Goal: Task Accomplishment & Management: Manage account settings

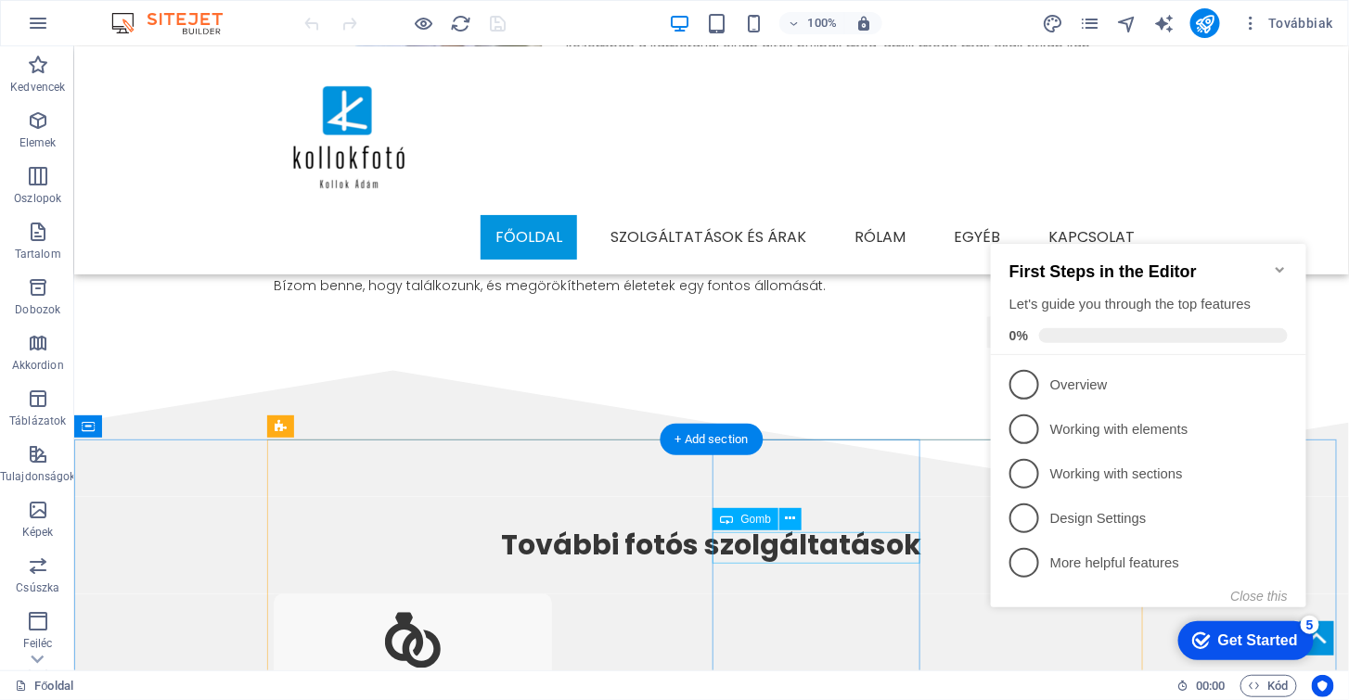
scroll to position [1024, 0]
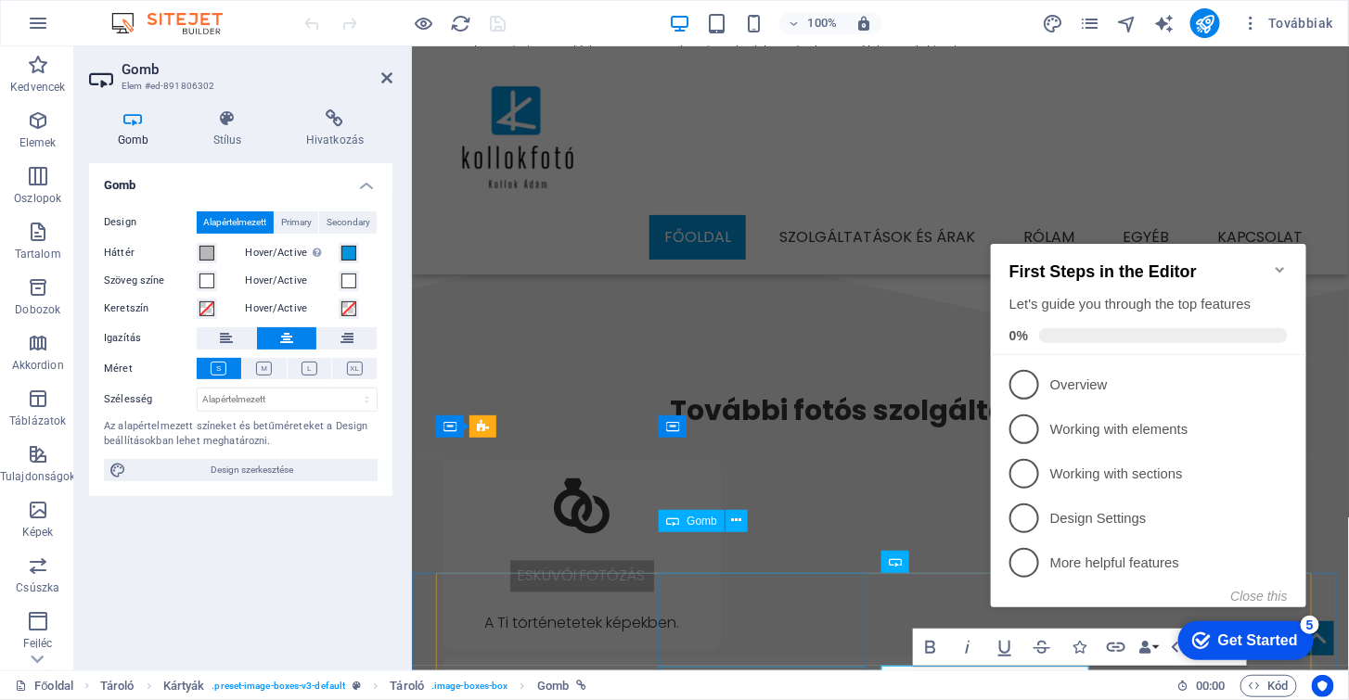
scroll to position [889, 0]
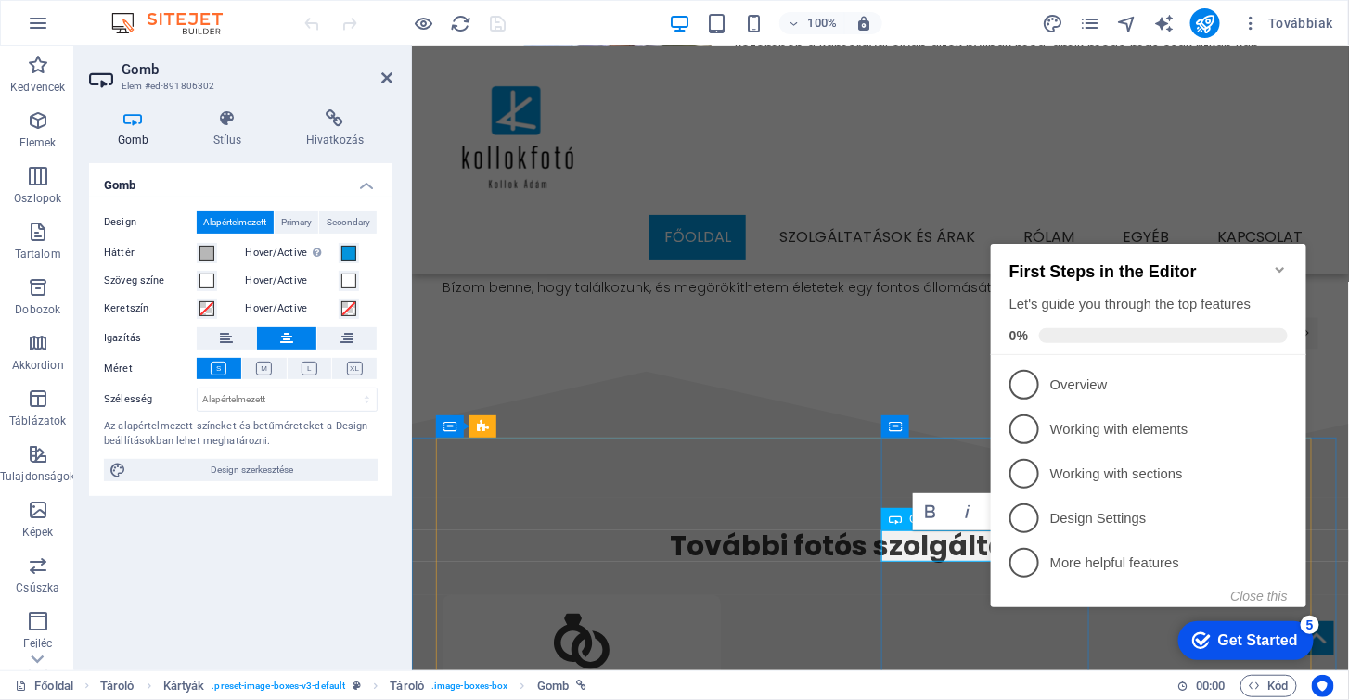
click at [1277, 266] on icon "Minimize checklist" at bounding box center [1279, 269] width 8 height 6
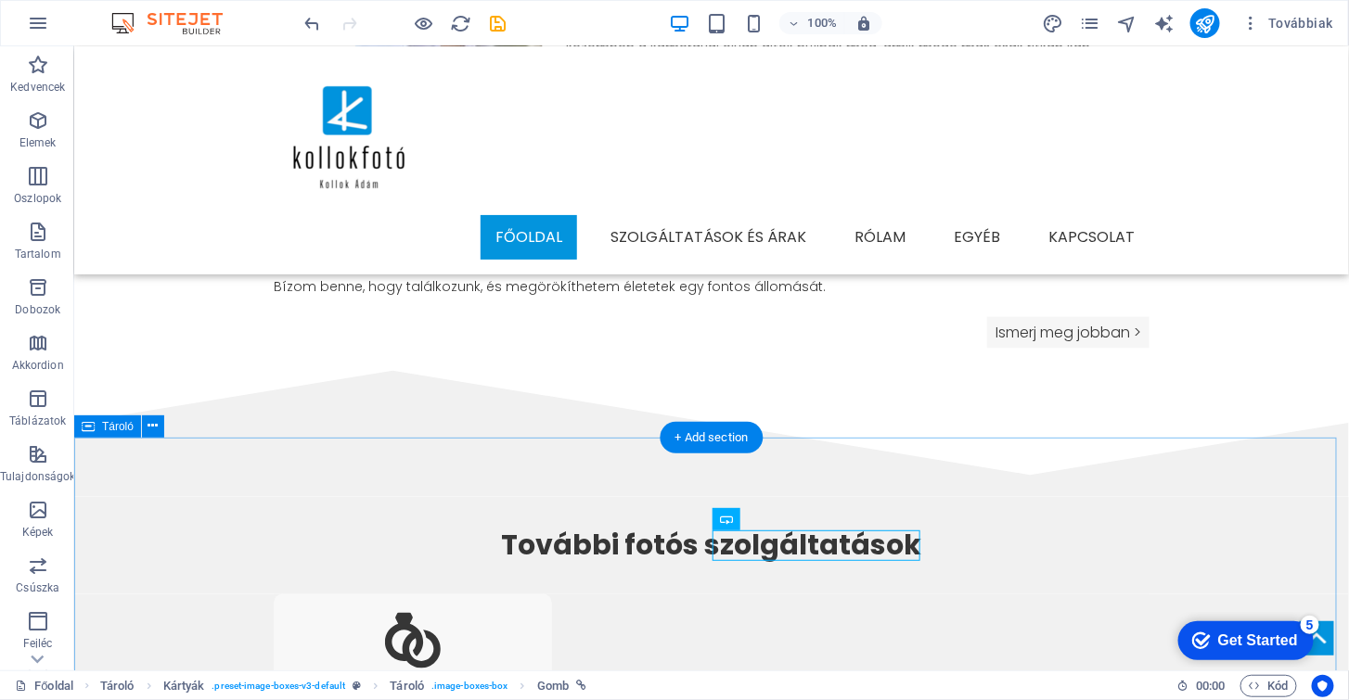
scroll to position [1024, 0]
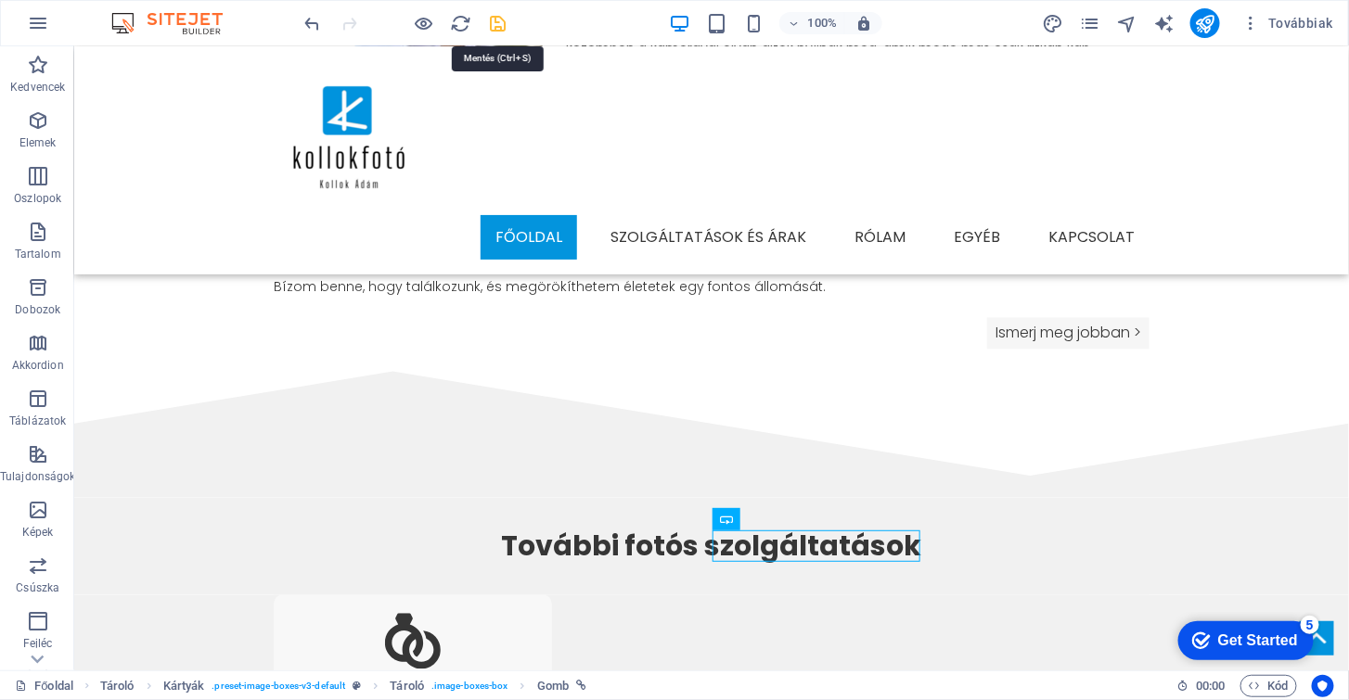
click at [495, 23] on icon "save" at bounding box center [498, 23] width 21 height 21
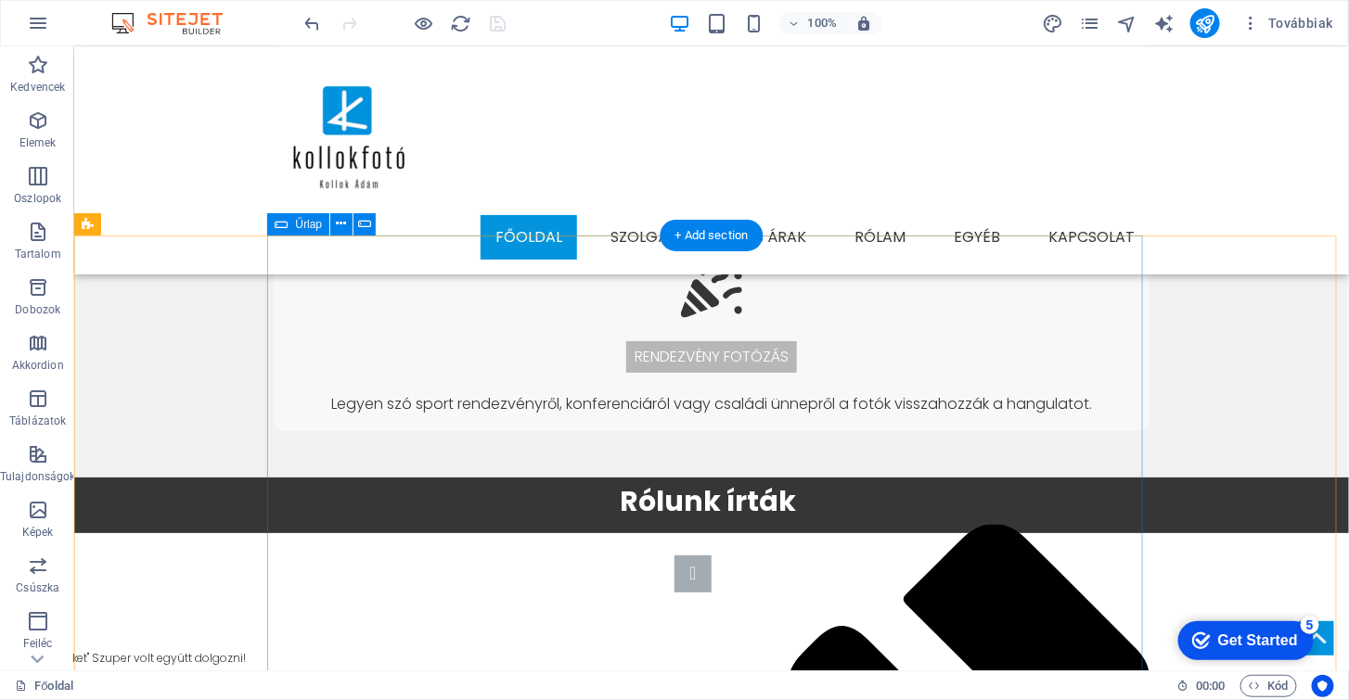
scroll to position [2374, 0]
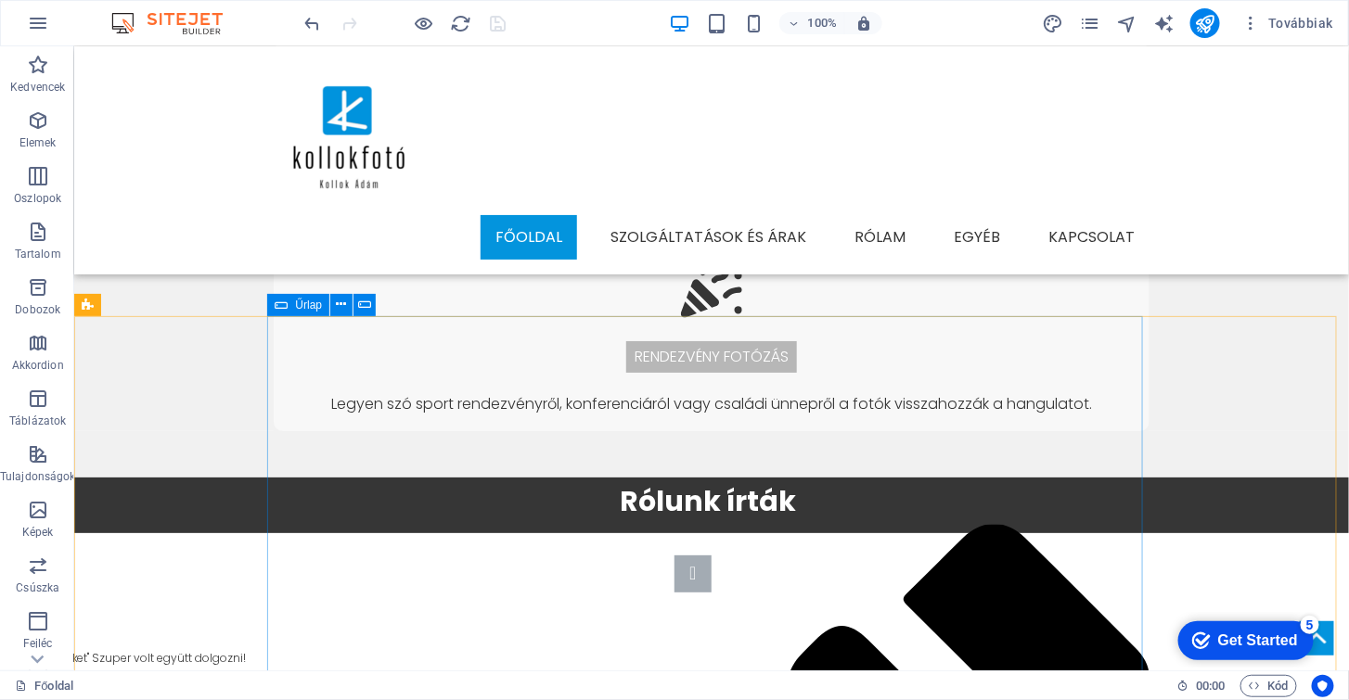
click at [283, 300] on icon at bounding box center [281, 305] width 13 height 22
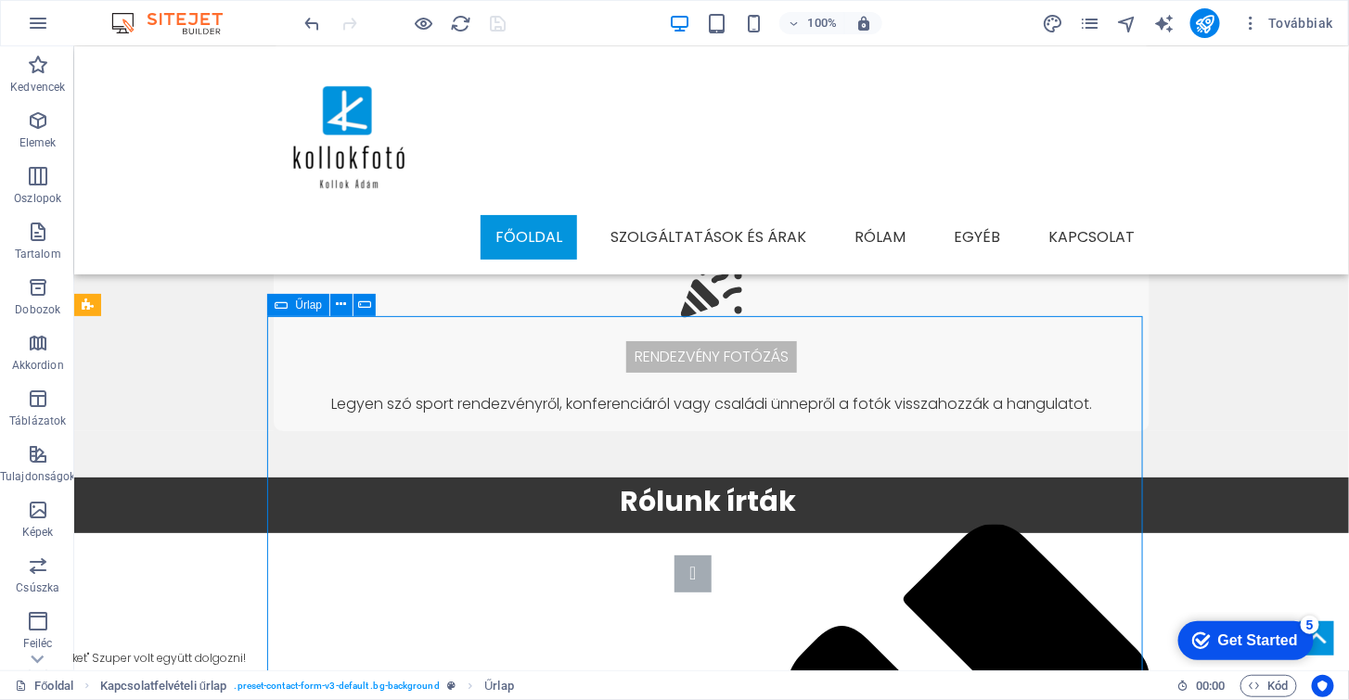
click at [283, 300] on icon at bounding box center [281, 305] width 13 height 22
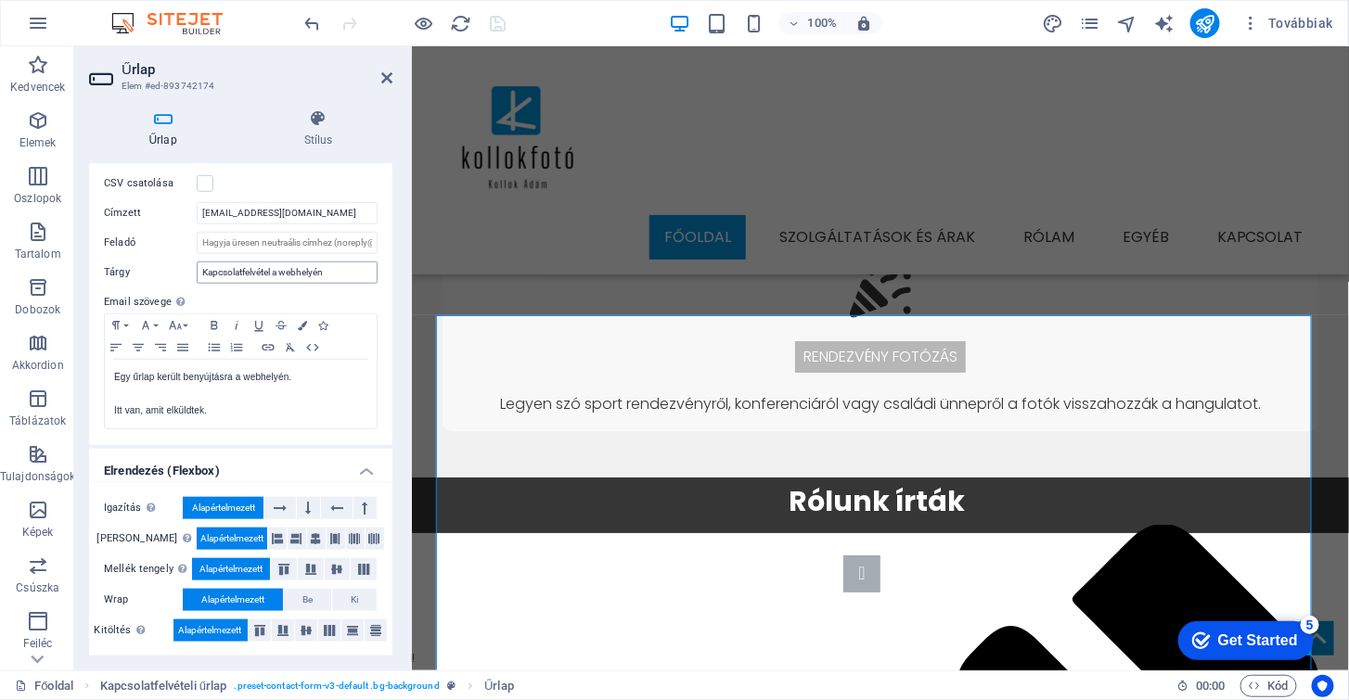
scroll to position [2240, 0]
click at [388, 74] on icon at bounding box center [386, 78] width 11 height 15
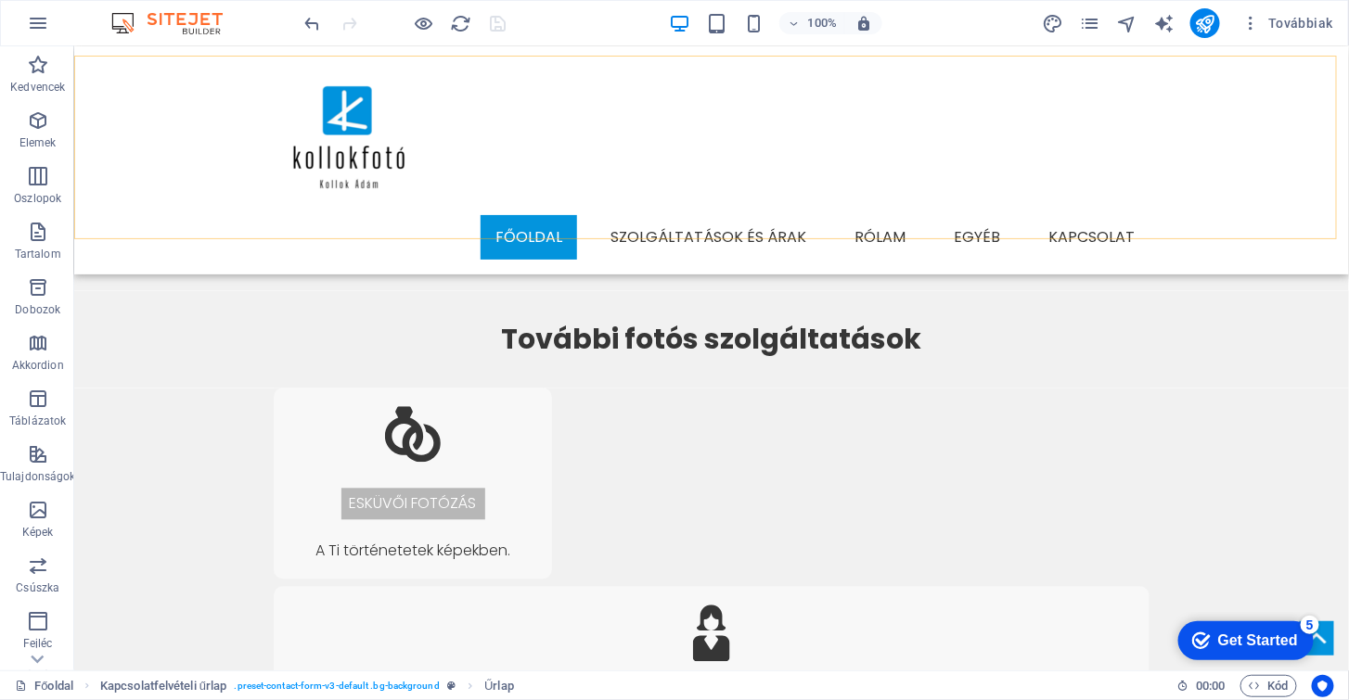
scroll to position [1109, 0]
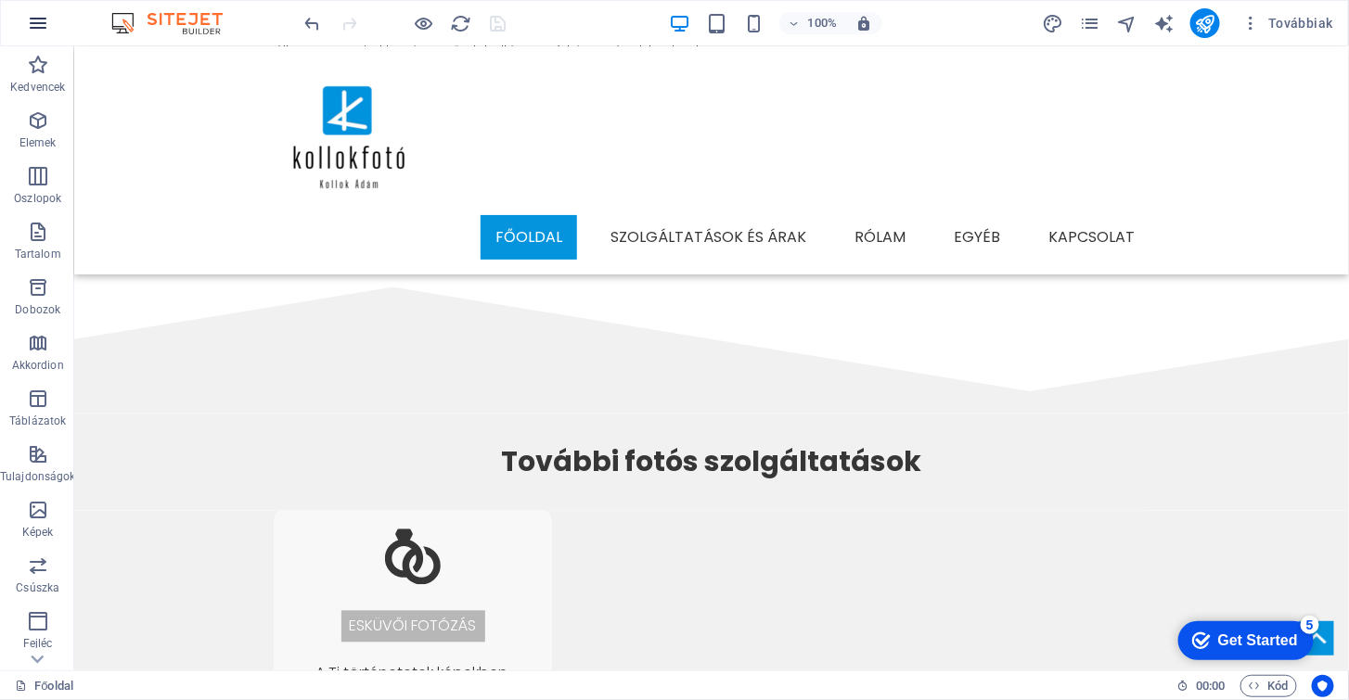
click at [37, 17] on icon "button" at bounding box center [38, 23] width 22 height 22
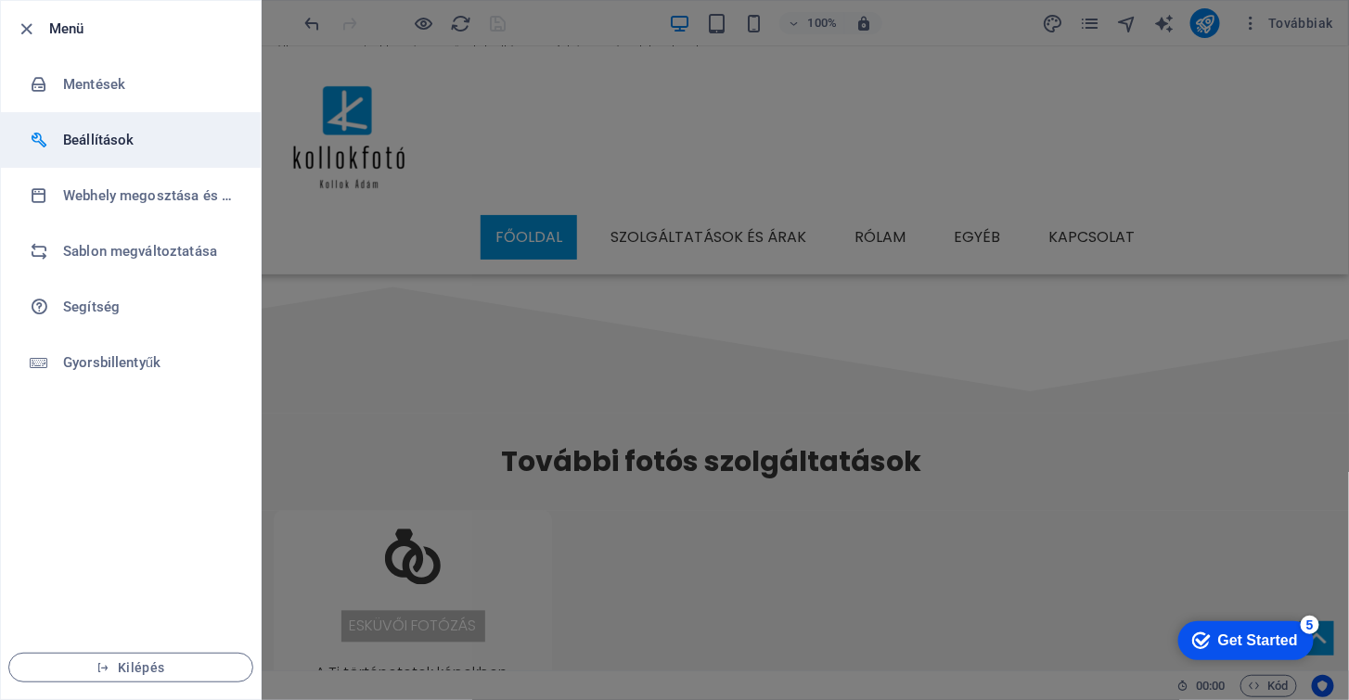
click at [181, 149] on h6 "Beállítások" at bounding box center [149, 140] width 172 height 22
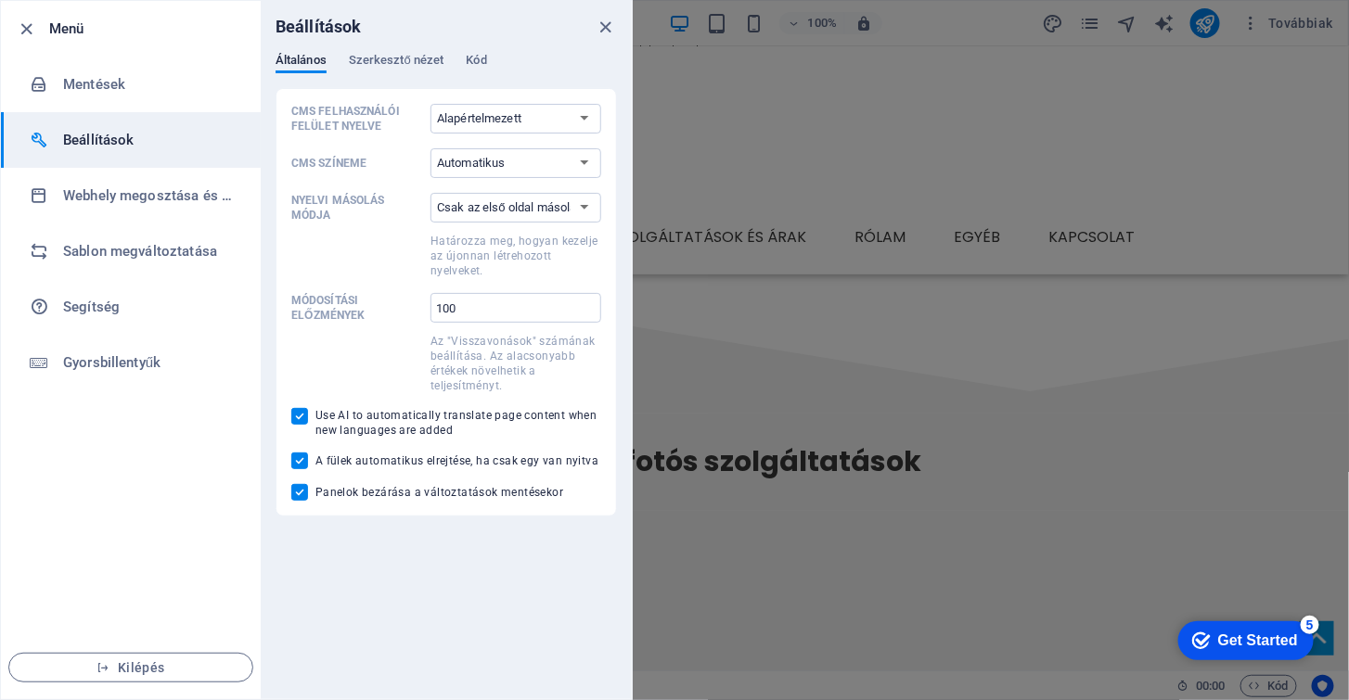
click at [1220, 174] on div at bounding box center [674, 350] width 1349 height 700
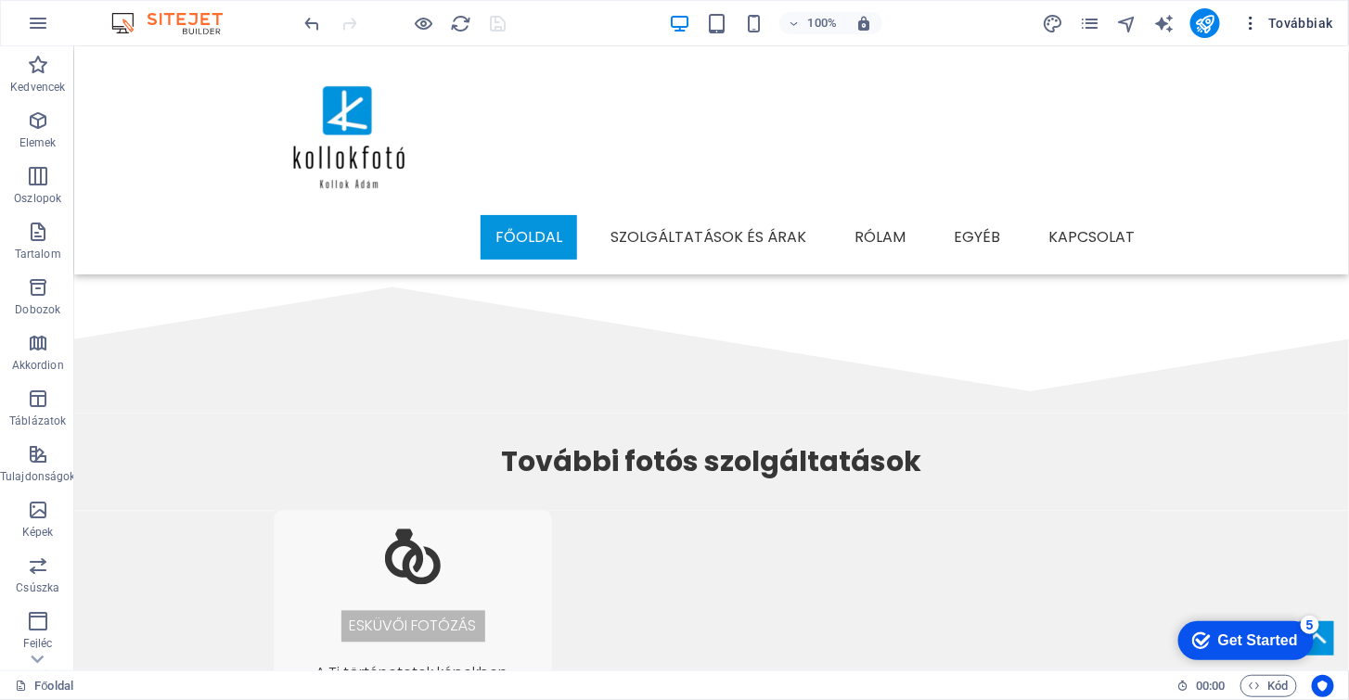
scroll to position [1111, 0]
click at [1296, 21] on span "Továbbiak" at bounding box center [1287, 23] width 91 height 19
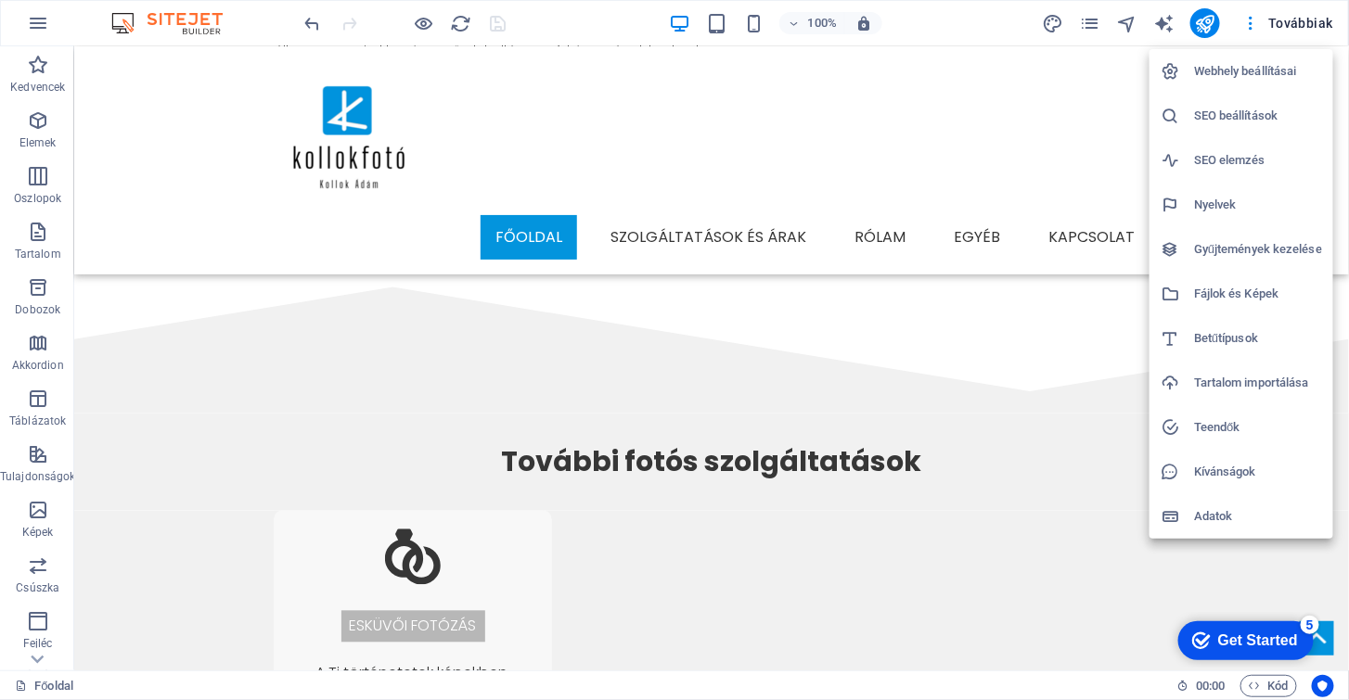
click at [1266, 71] on h6 "Webhely beállításai" at bounding box center [1258, 71] width 128 height 22
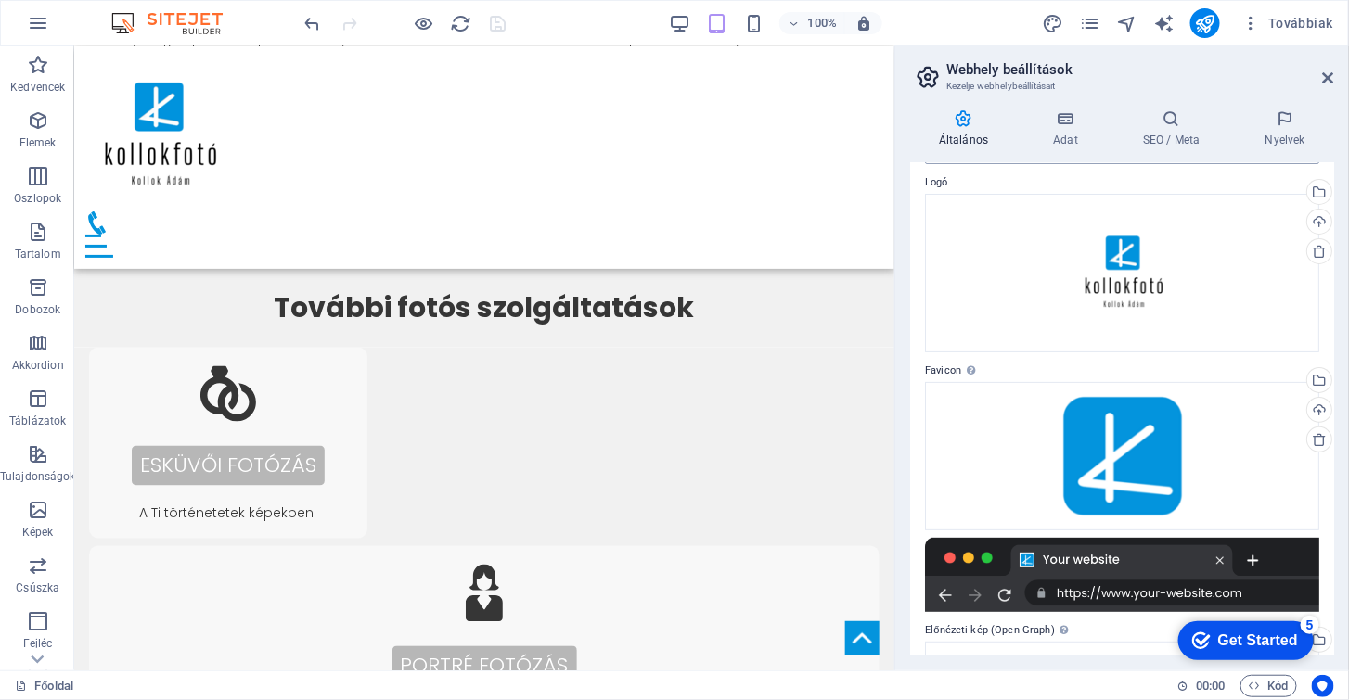
scroll to position [0, 0]
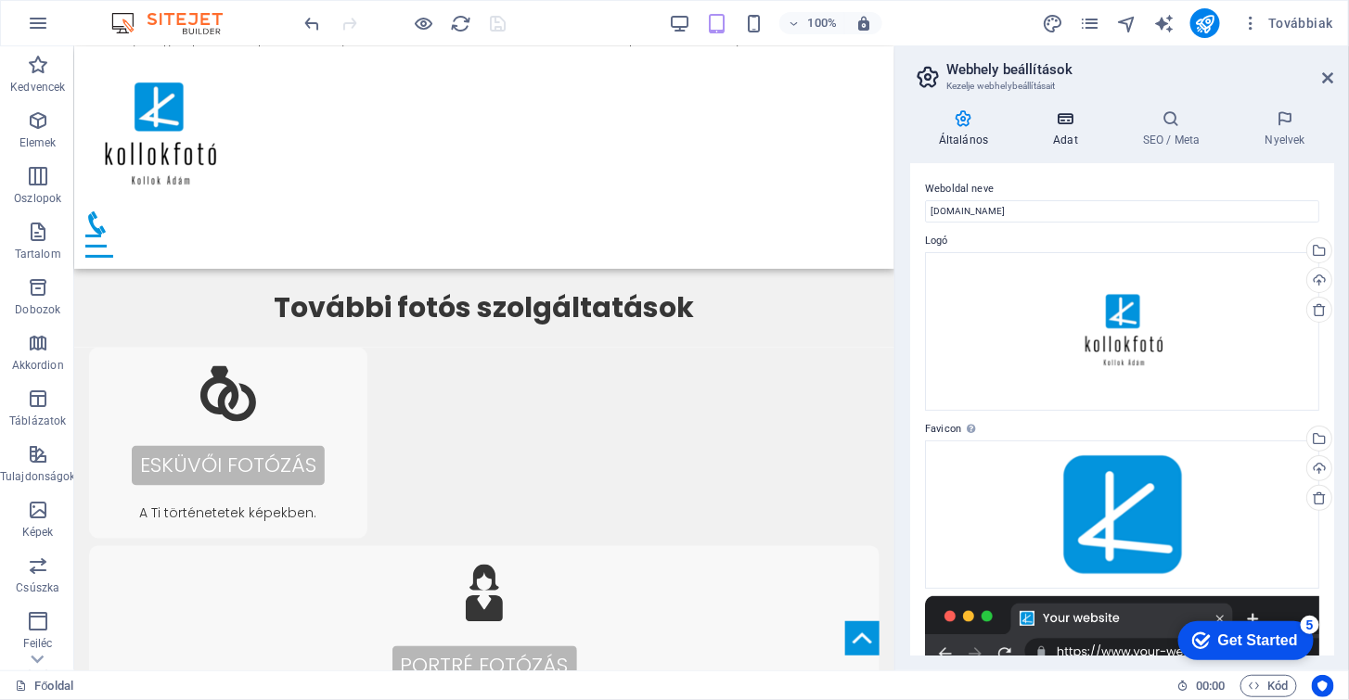
click at [1067, 130] on h4 "Adat" at bounding box center [1069, 128] width 90 height 39
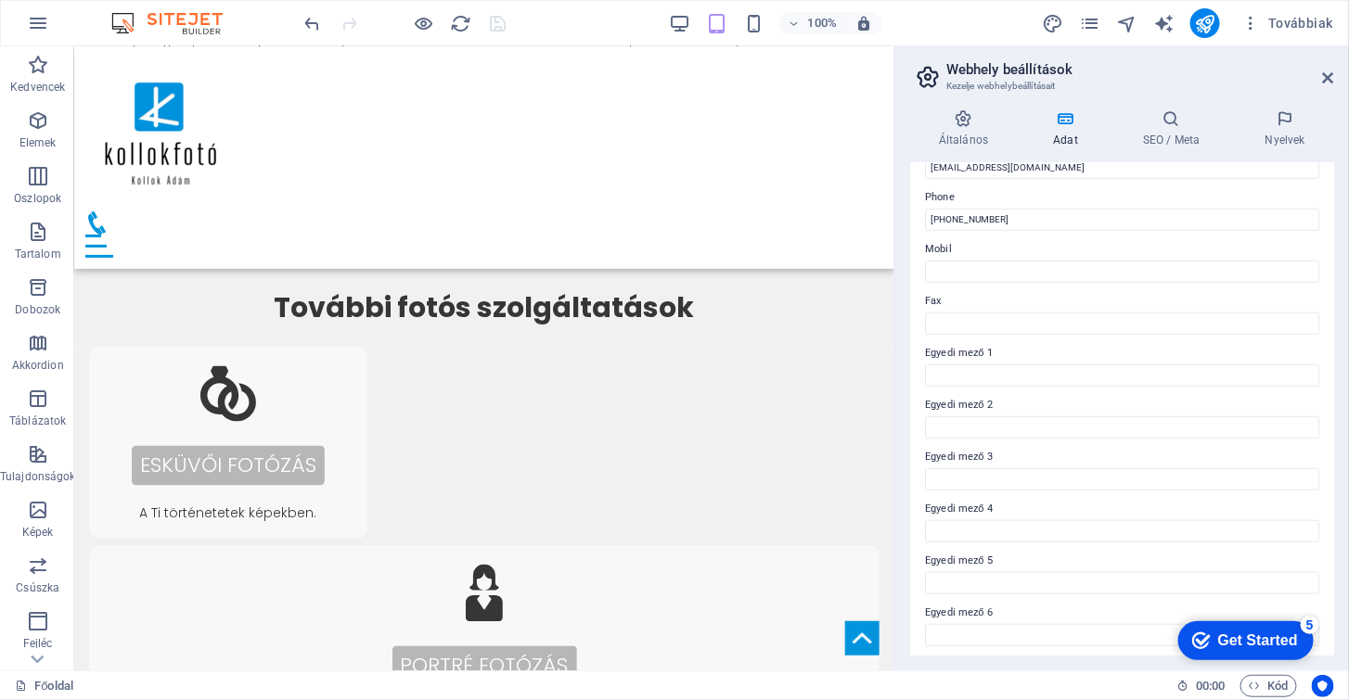
scroll to position [398, 0]
click at [1187, 128] on h4 "SEO / Meta" at bounding box center [1175, 128] width 122 height 39
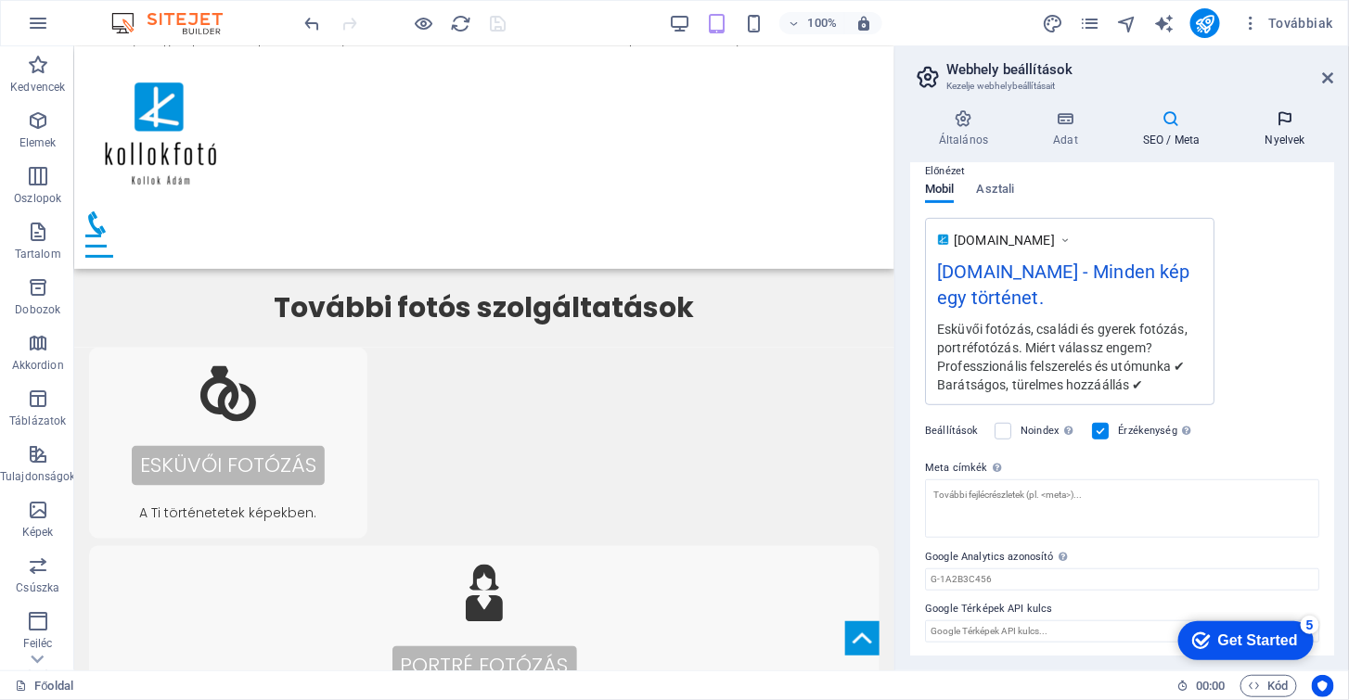
scroll to position [888, 0]
click at [1260, 138] on h4 "Nyelvek" at bounding box center [1285, 128] width 97 height 39
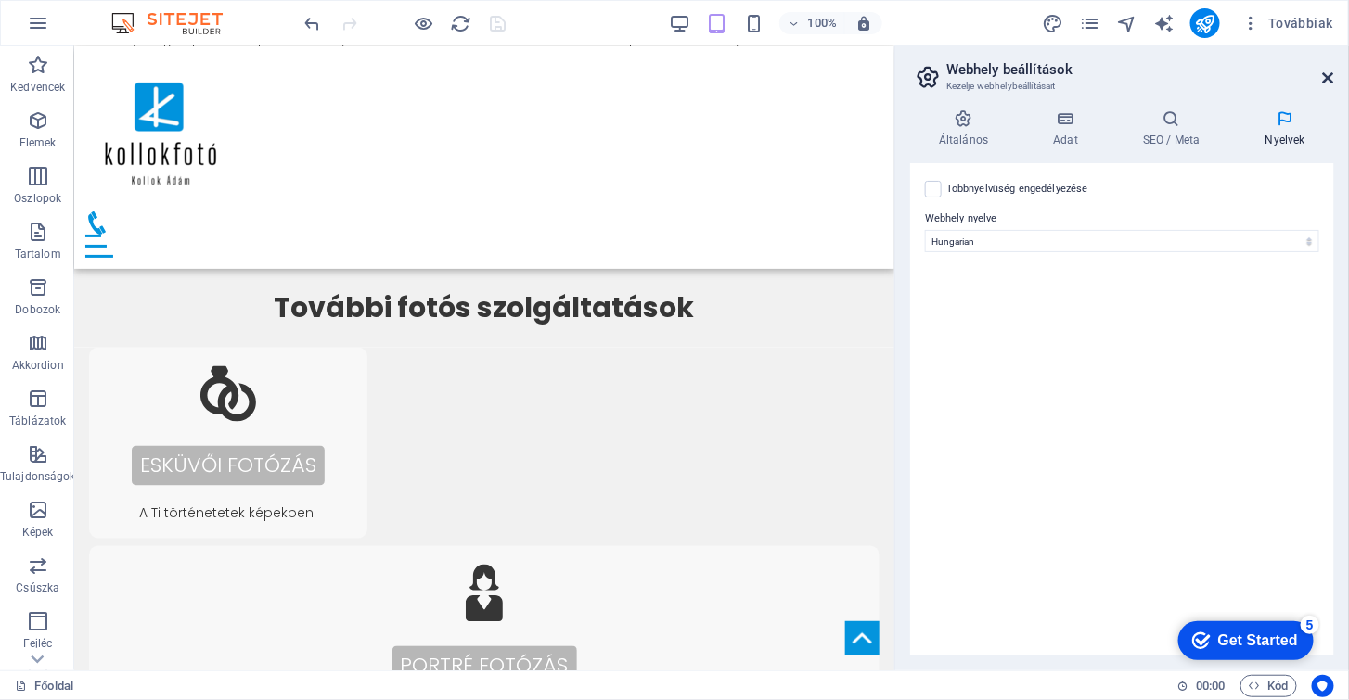
click at [1326, 83] on icon at bounding box center [1328, 78] width 11 height 15
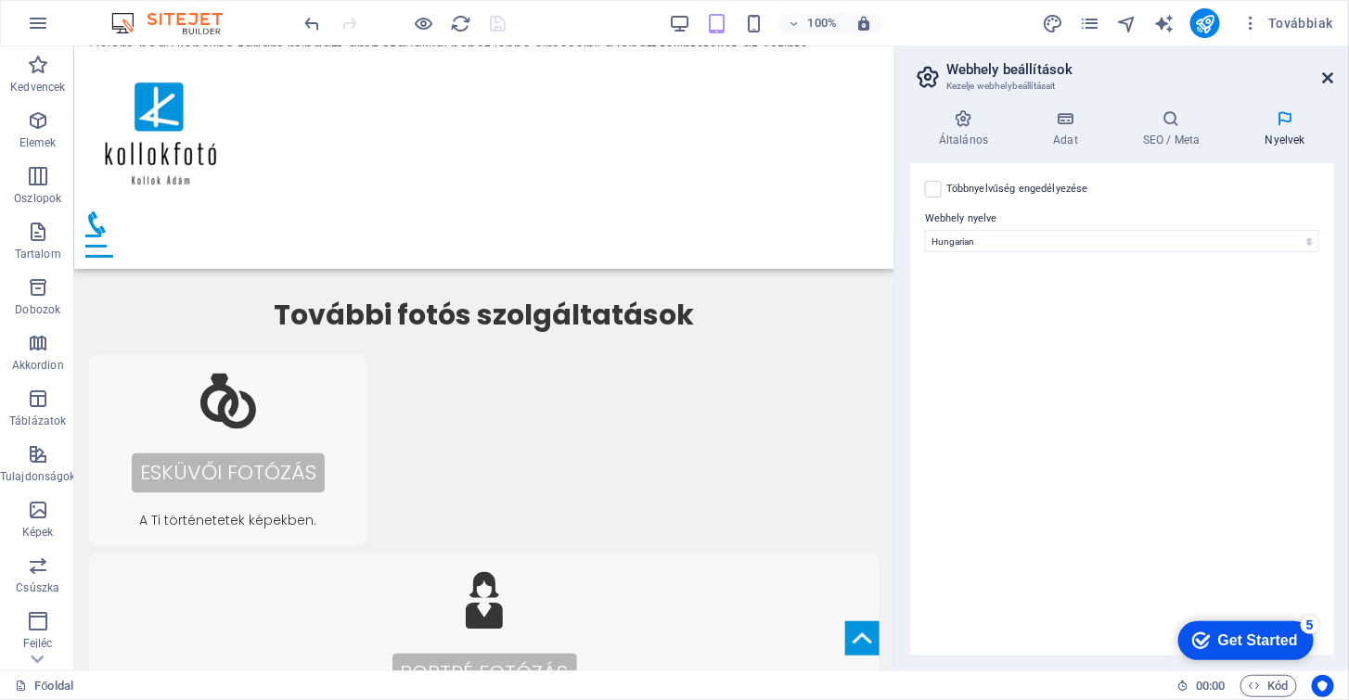
scroll to position [1109, 0]
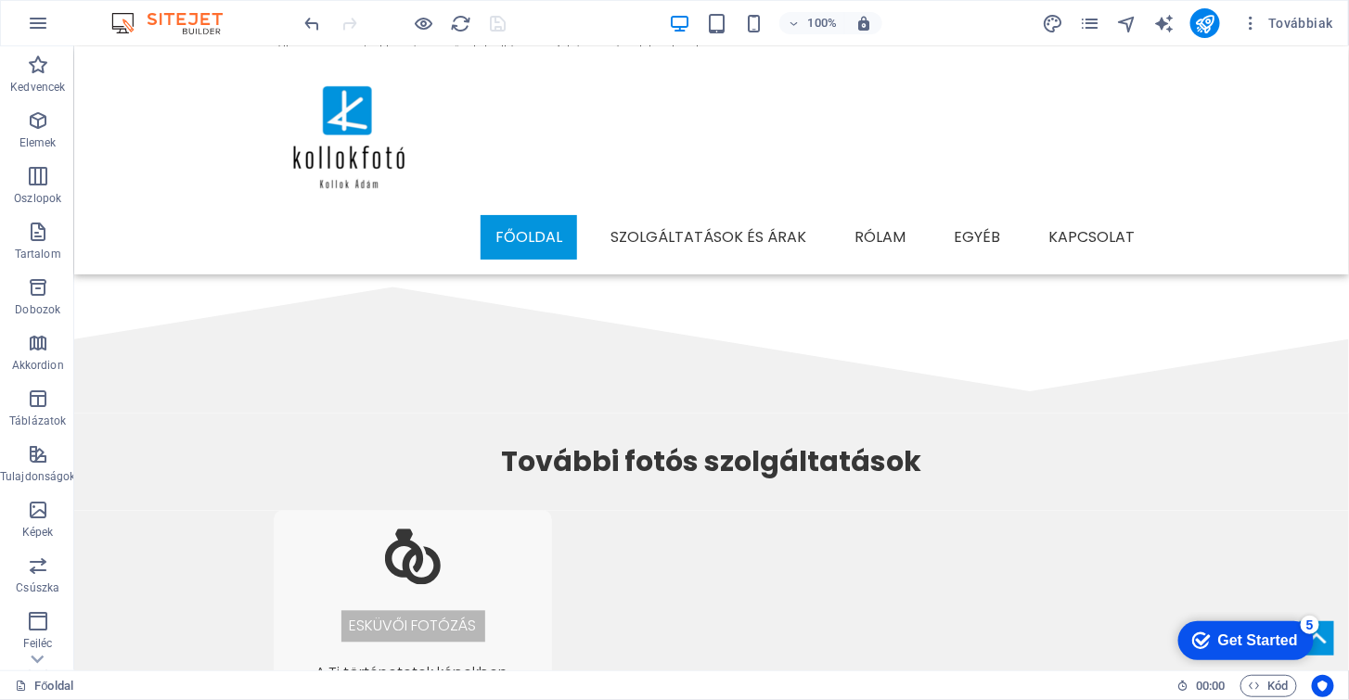
click at [411, 26] on div at bounding box center [406, 23] width 208 height 30
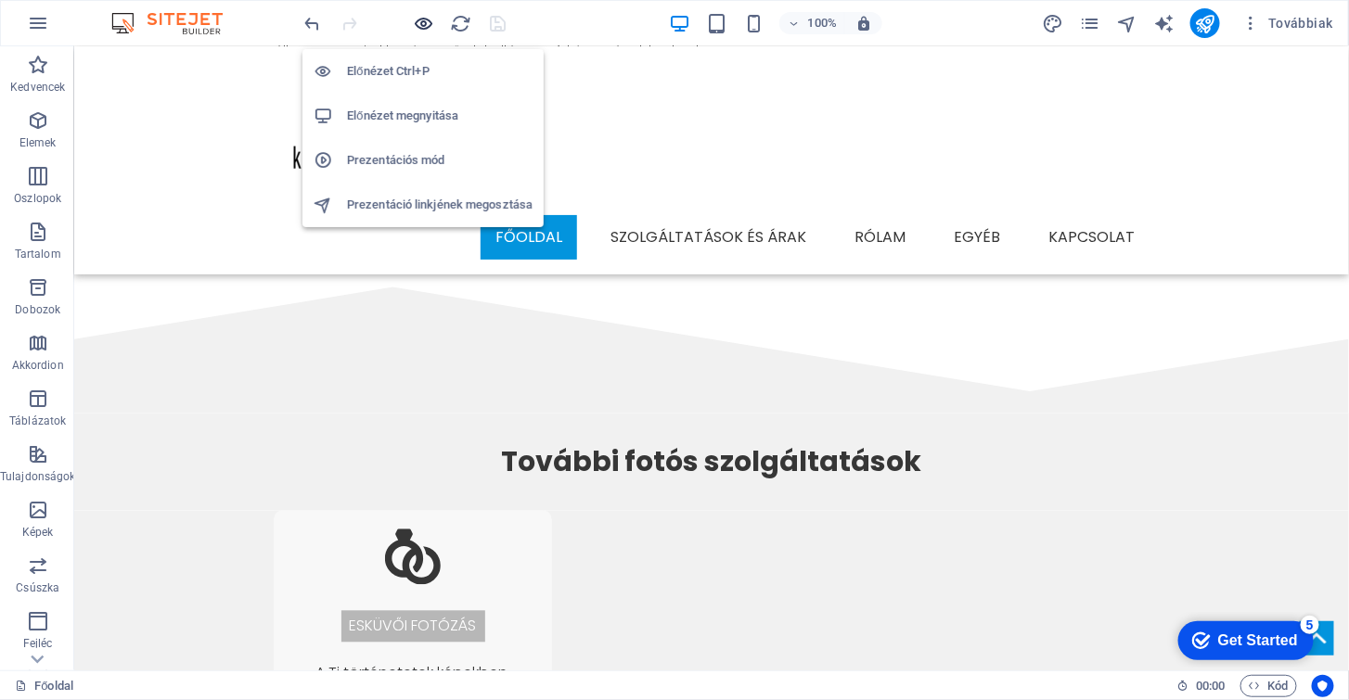
click at [420, 19] on icon "button" at bounding box center [424, 23] width 21 height 21
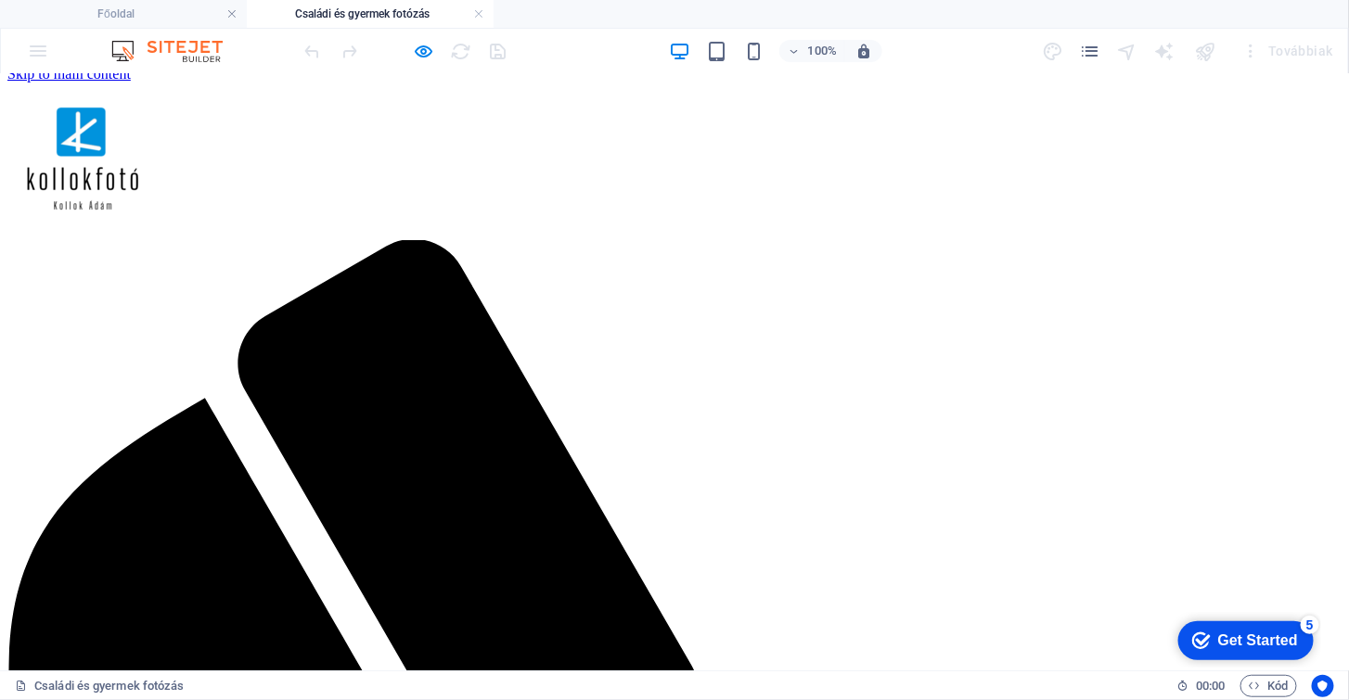
scroll to position [0, 0]
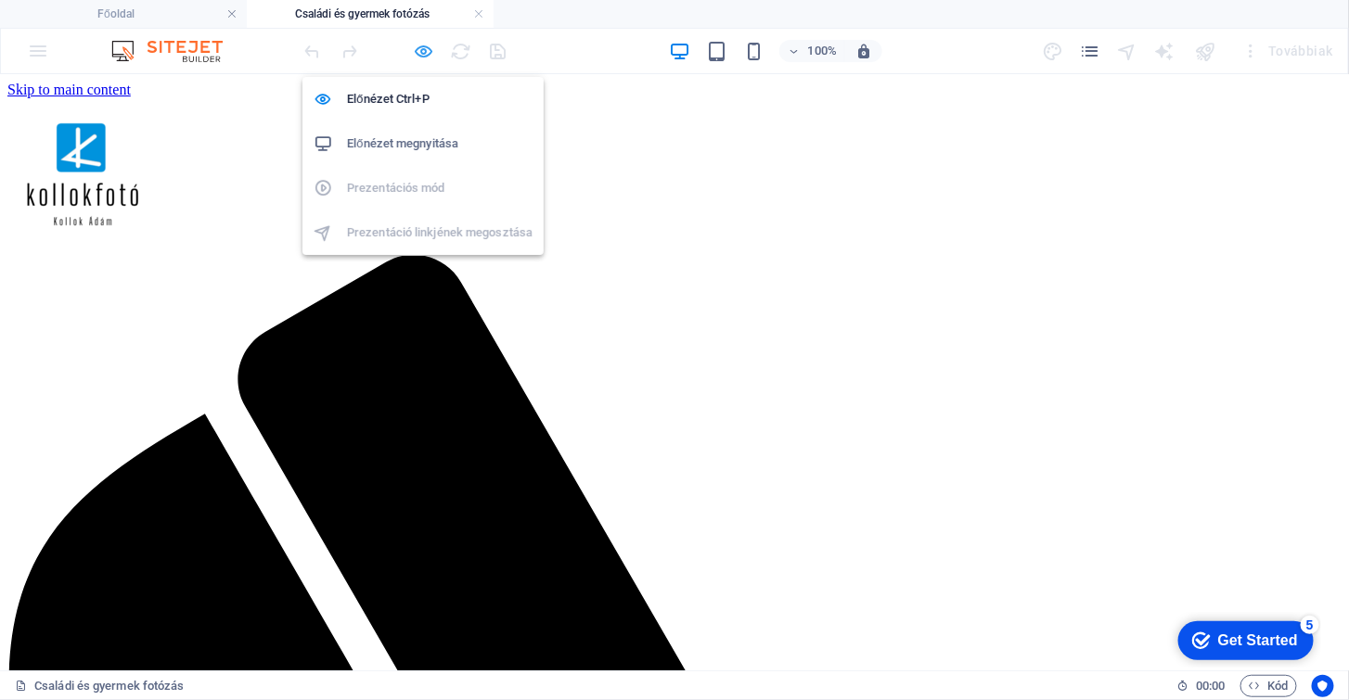
click at [430, 50] on icon "button" at bounding box center [424, 51] width 21 height 21
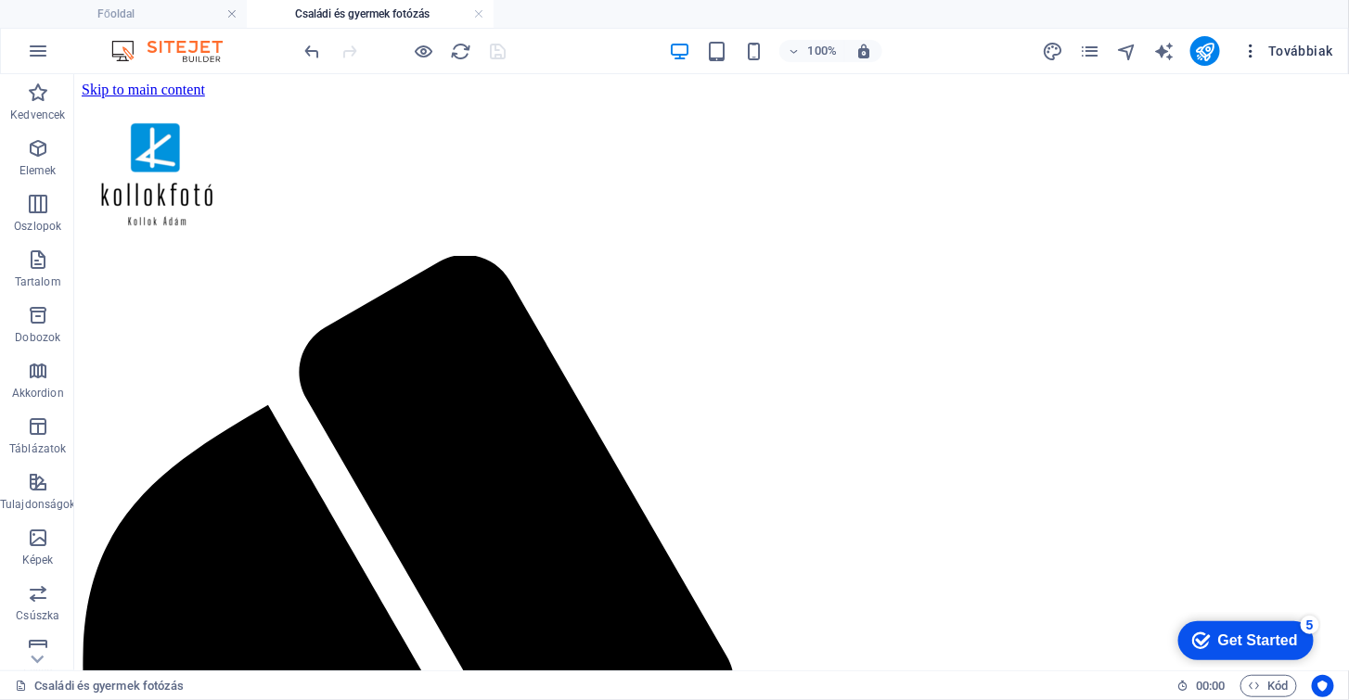
click at [1288, 54] on span "Továbbiak" at bounding box center [1287, 51] width 91 height 19
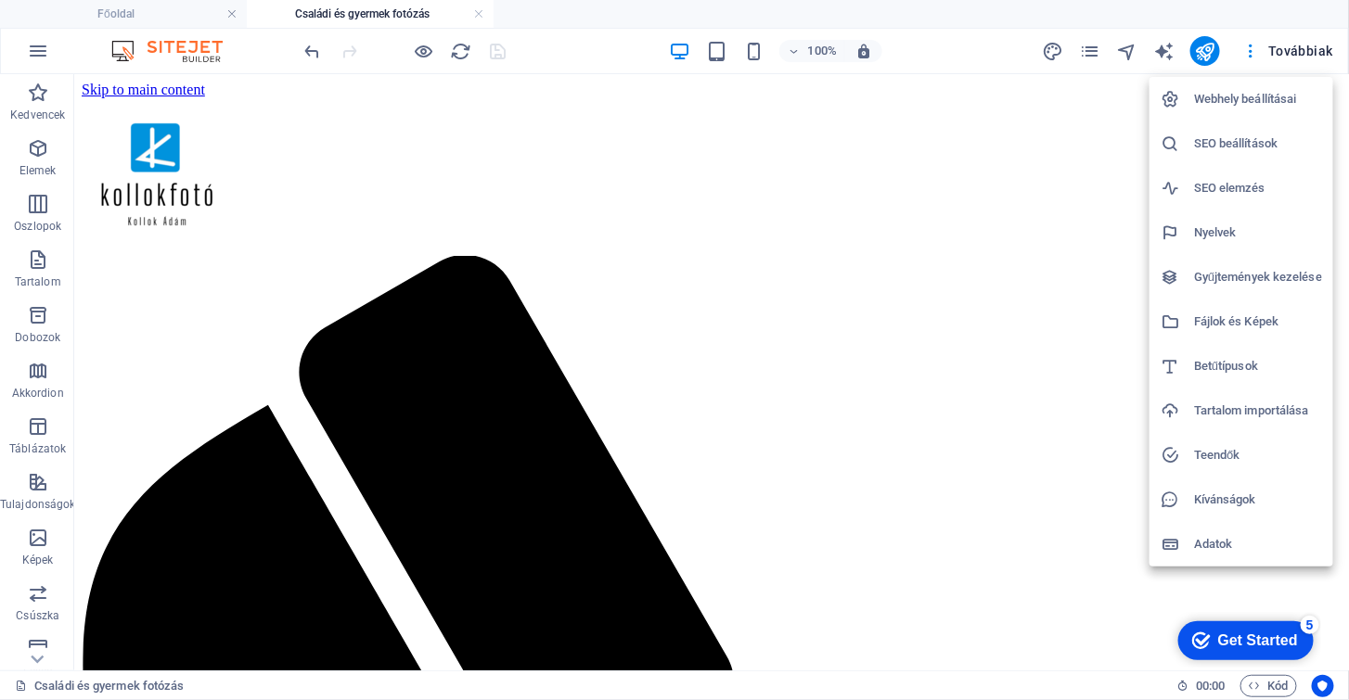
click at [1127, 112] on div at bounding box center [674, 350] width 1349 height 700
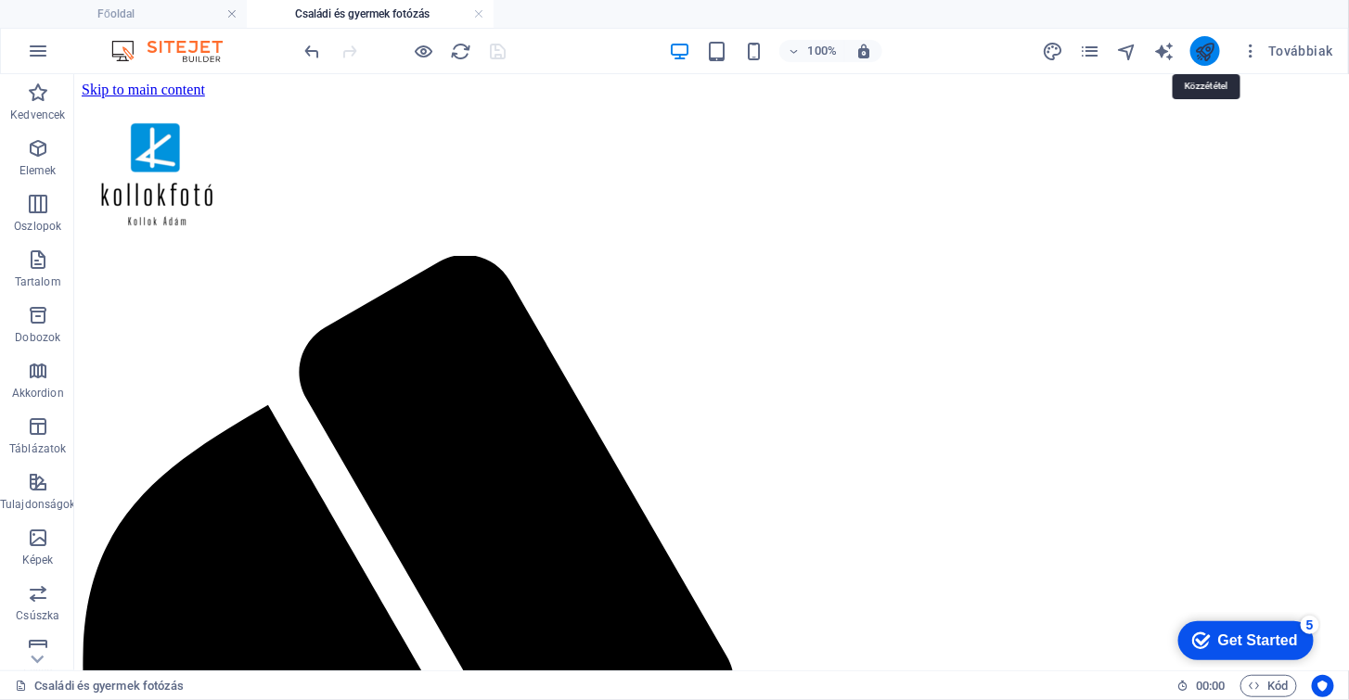
click at [1210, 54] on icon "publish" at bounding box center [1204, 51] width 21 height 21
